Goal: Ask a question

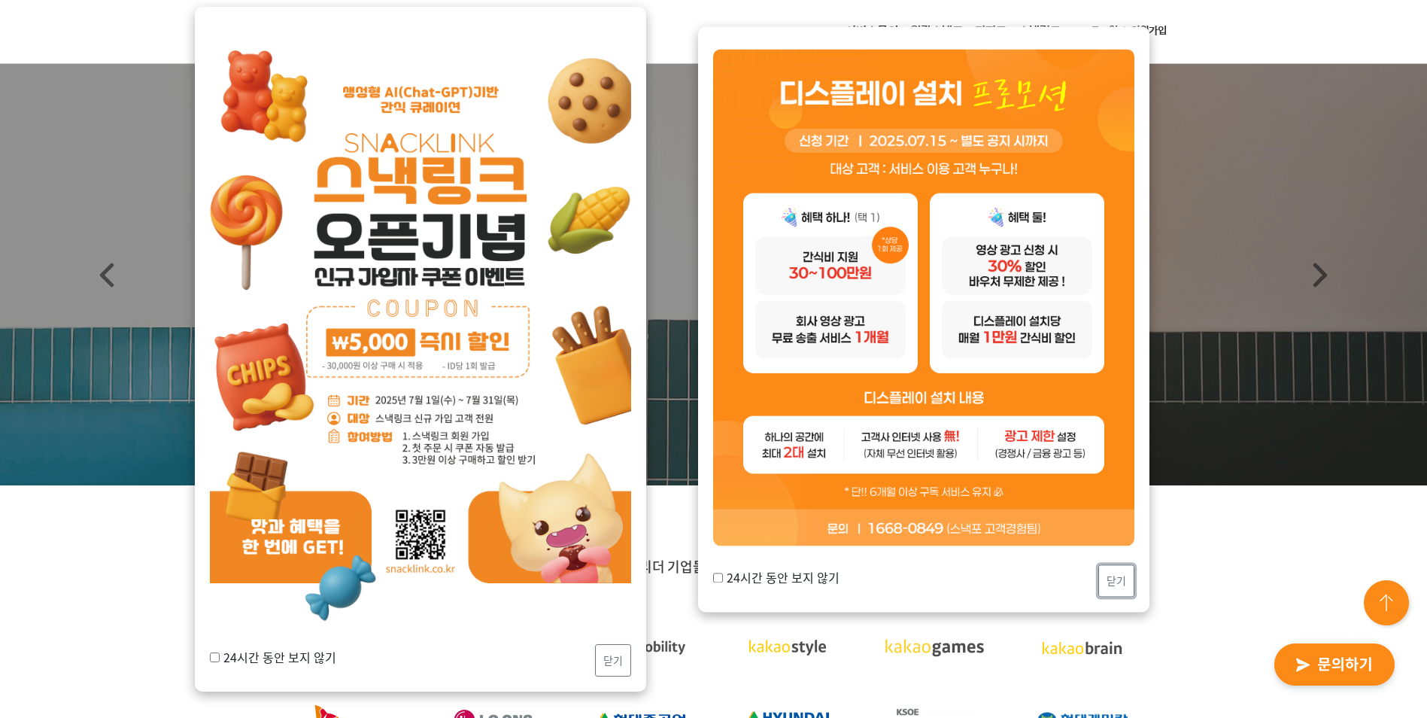
click at [1100, 582] on button "닫기" at bounding box center [1116, 580] width 36 height 32
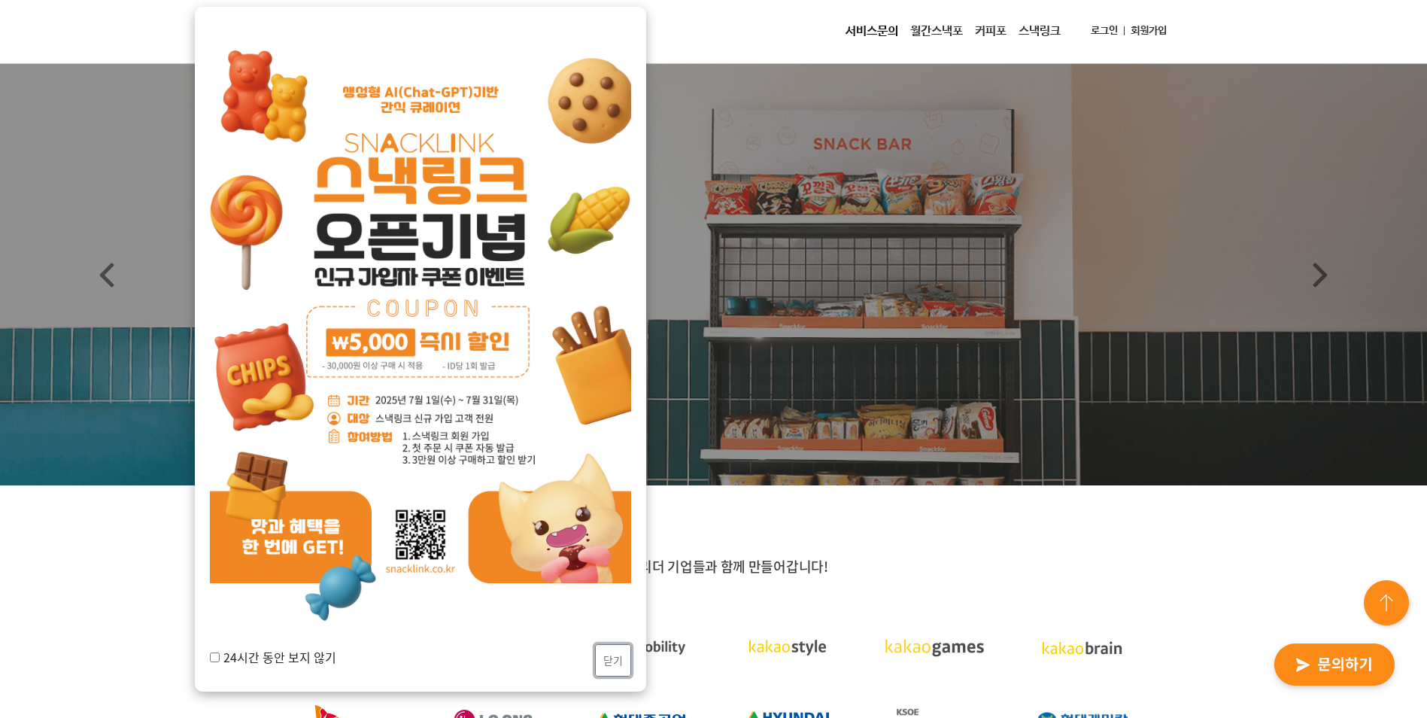
click at [617, 660] on button "닫기" at bounding box center [613, 660] width 36 height 32
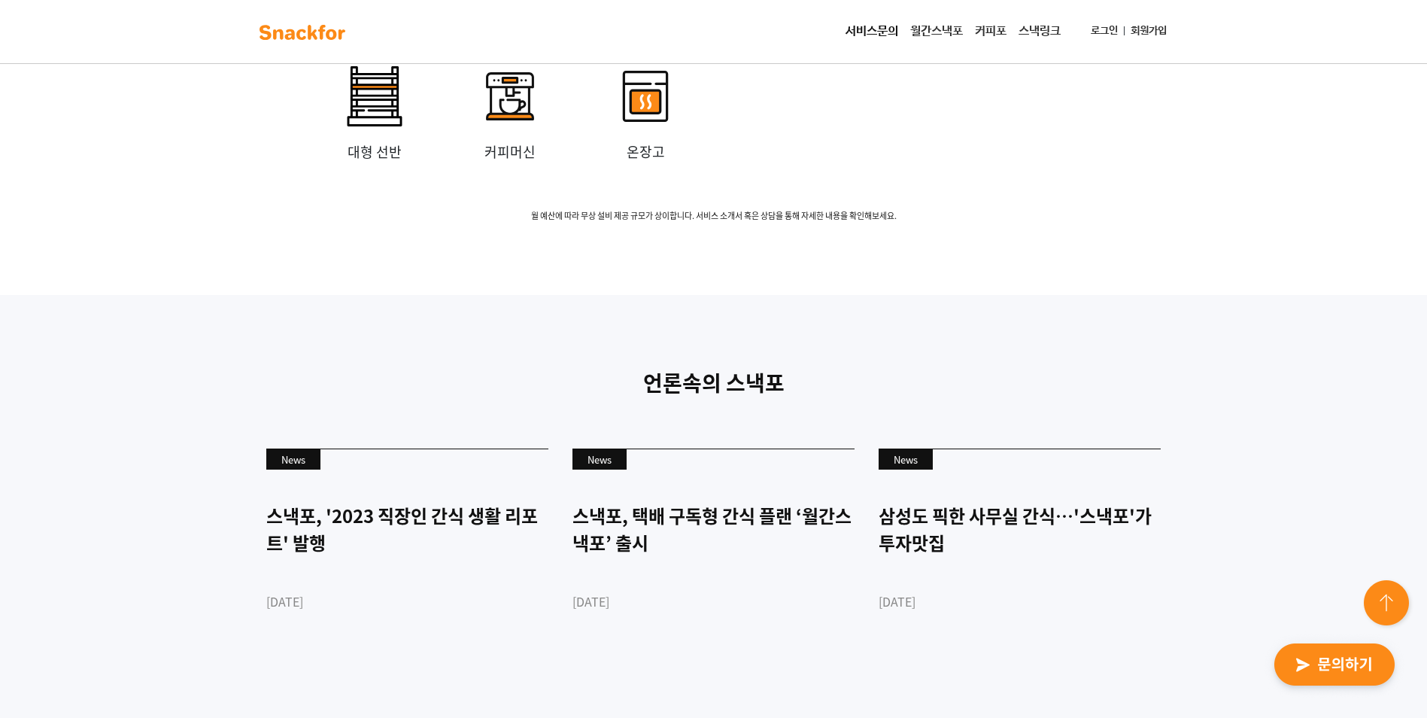
scroll to position [3836, 0]
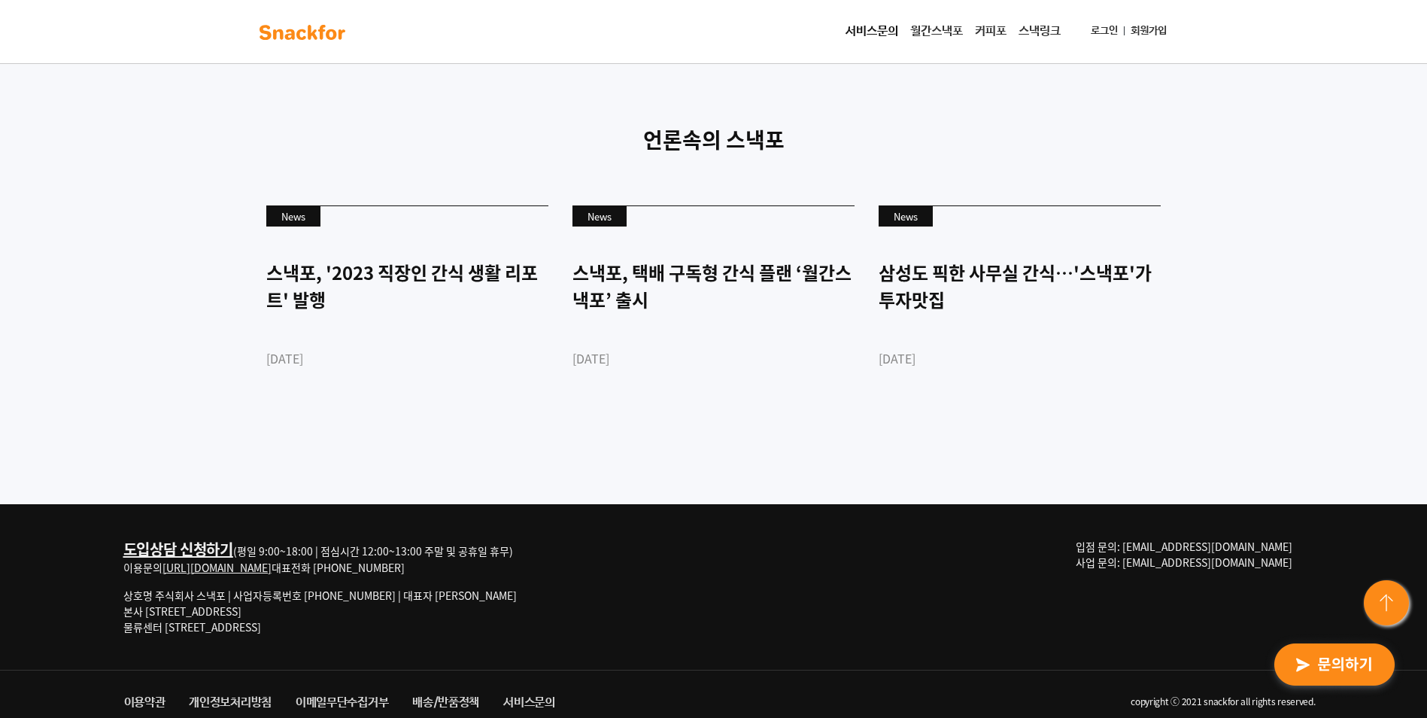
click at [1323, 654] on img "button" at bounding box center [1334, 664] width 147 height 69
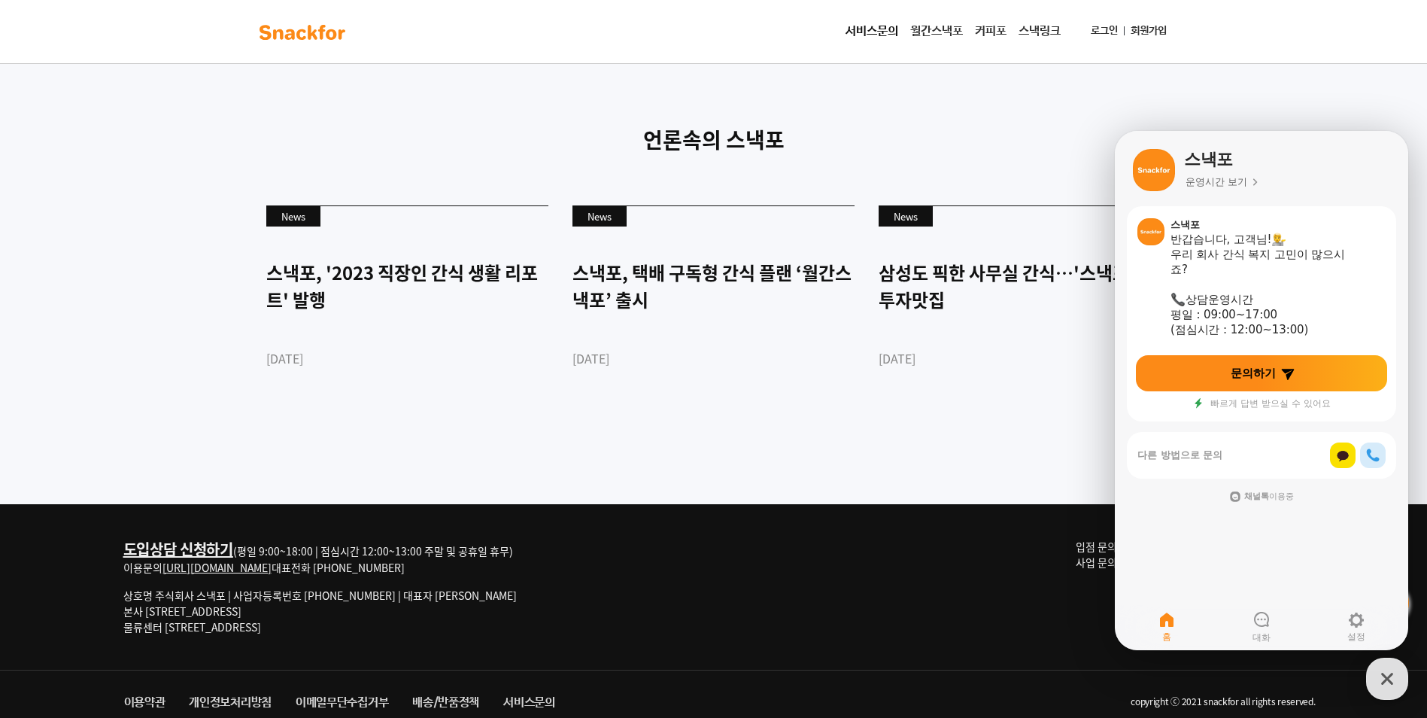
click at [1219, 453] on h2 "다른 방법으로 문의" at bounding box center [1233, 455] width 193 height 14
click at [1346, 454] on img at bounding box center [1342, 455] width 28 height 28
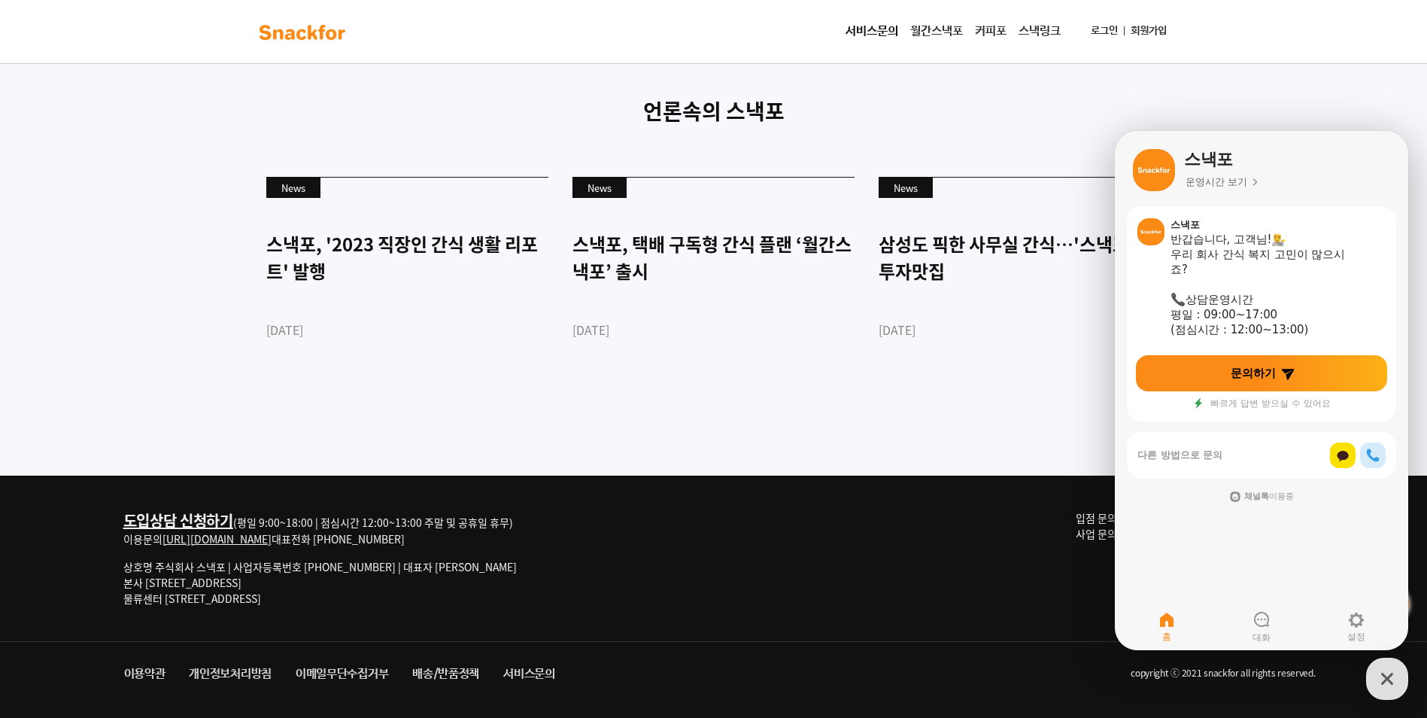
scroll to position [4077, 0]
click at [878, 36] on link "서비스문의" at bounding box center [871, 32] width 65 height 30
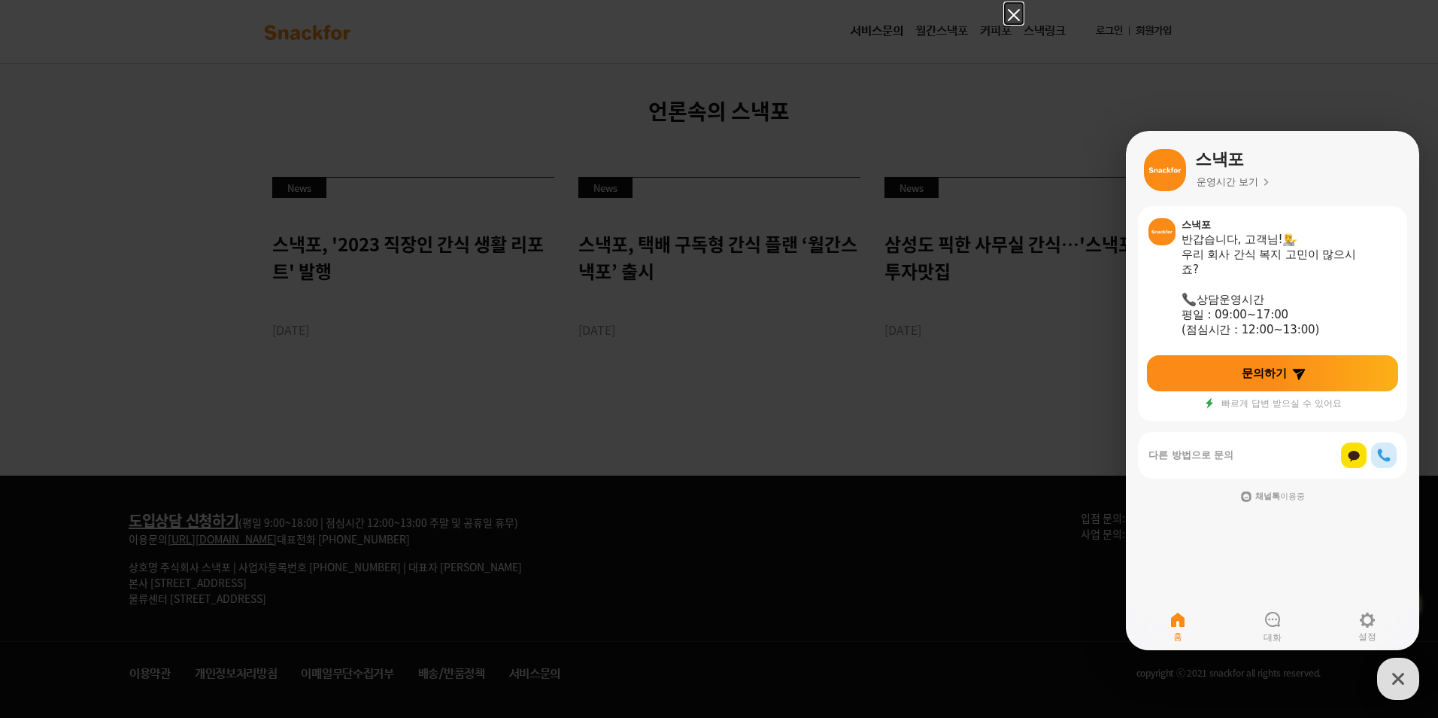
click at [1011, 13] on icon "Close" at bounding box center [1014, 15] width 12 height 12
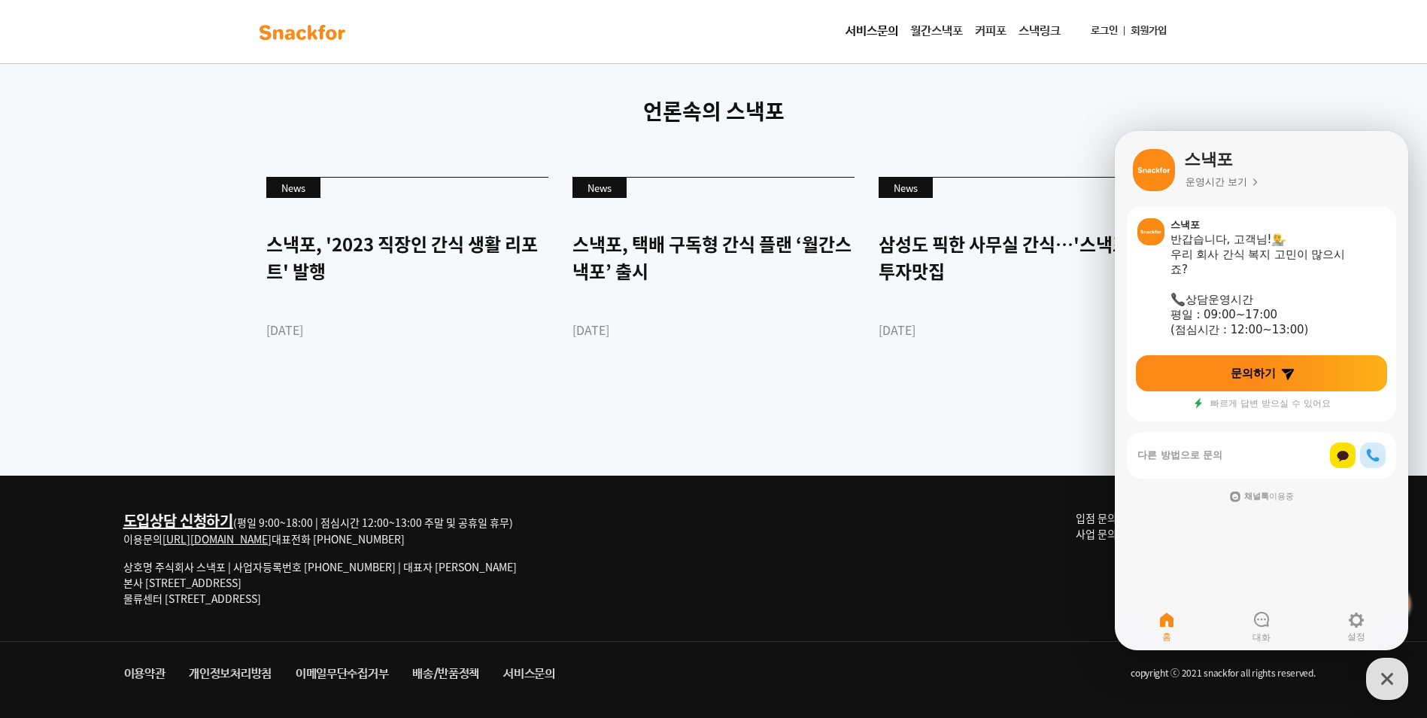
click at [735, 711] on div "이용약관 개인정보처리방침 이메일무단수집거부 배송/반품정책 서비스문의 copyright ⓒ 2021 snackfor all rights rese…" at bounding box center [714, 680] width 1204 height 76
click at [702, 502] on div "도입상담 신청하기 (평일 9:00~18:00 | 점심시간 12:00~13:00 주말 및 공휴일 휴무) 이용문의 [URL][DOMAIN_NAME…" at bounding box center [714, 557] width 1204 height 165
click at [874, 490] on div "도입상담 신청하기 (평일 9:00~18:00 | 점심시간 12:00~13:00 주말 및 공휴일 휴무) 이용문의 [URL][DOMAIN_NAME…" at bounding box center [714, 557] width 1204 height 165
